Goal: Information Seeking & Learning: Understand process/instructions

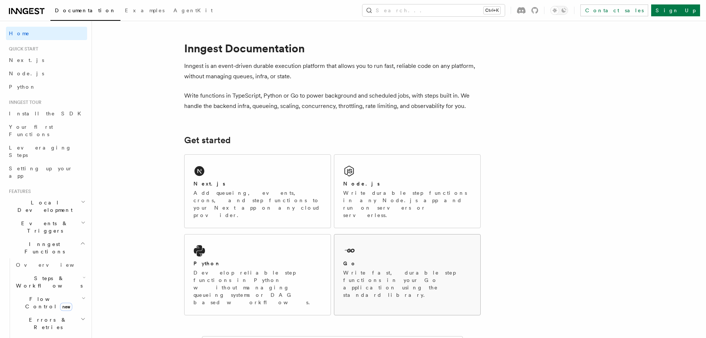
click at [385, 237] on div "Go Write fast, durable step functions in your Go application using the standard…" at bounding box center [407, 270] width 146 height 73
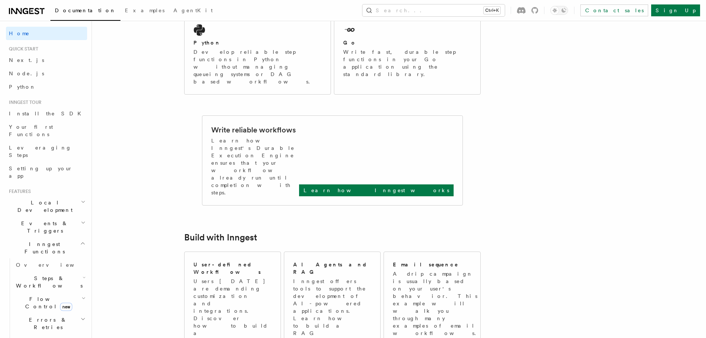
scroll to position [185, 0]
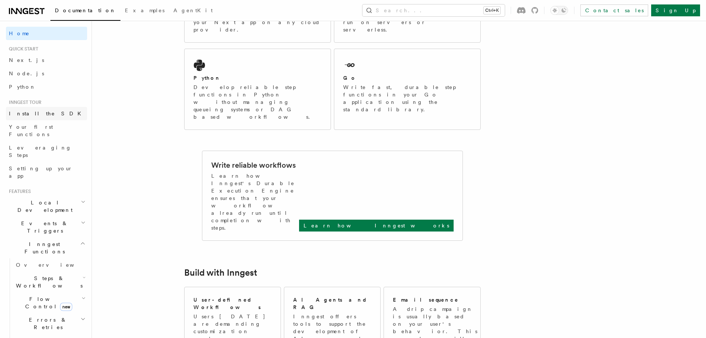
click at [42, 114] on span "Install the SDK" at bounding box center [47, 113] width 77 height 6
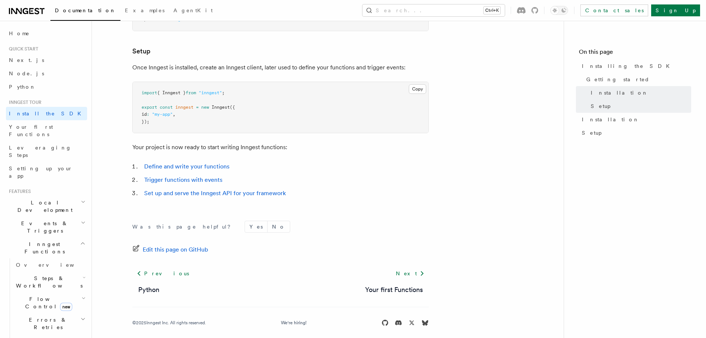
scroll to position [279, 0]
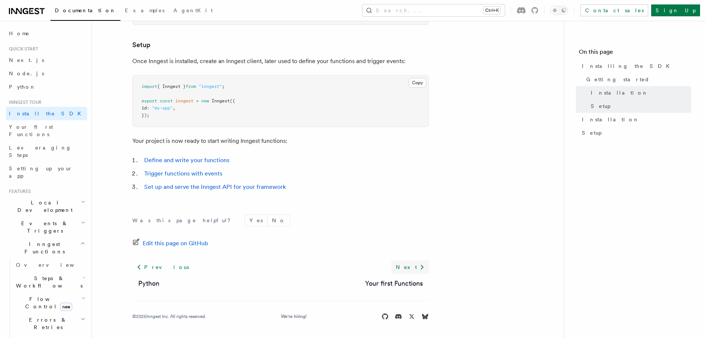
click at [416, 263] on link "Next" at bounding box center [409, 266] width 37 height 13
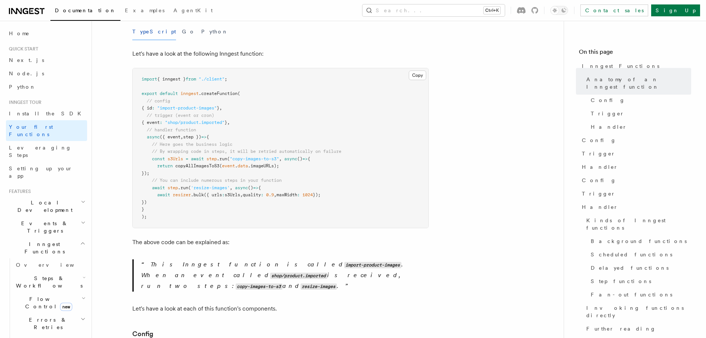
scroll to position [185, 0]
